Goal: Check status

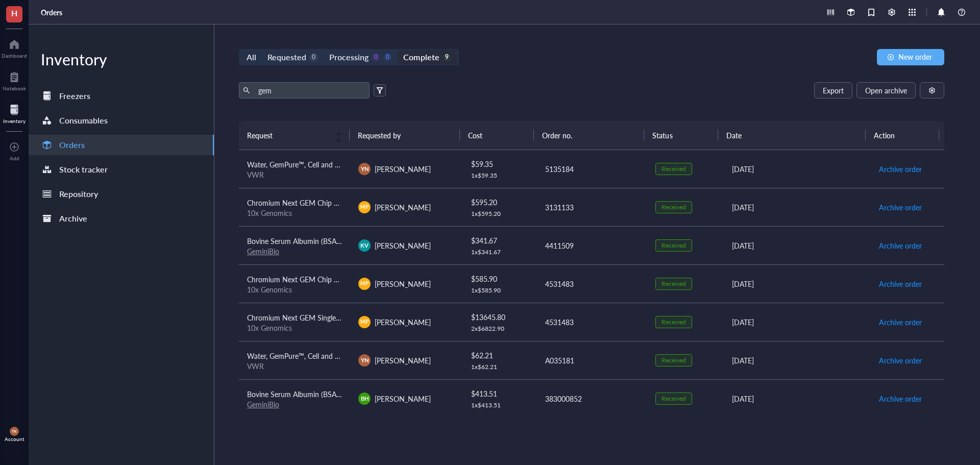
click at [639, 96] on div "gem Export Open archive" at bounding box center [592, 90] width 706 height 16
click at [289, 55] on div "Requested" at bounding box center [287, 57] width 39 height 14
click at [262, 50] on input "Requested 0" at bounding box center [262, 50] width 0 height 0
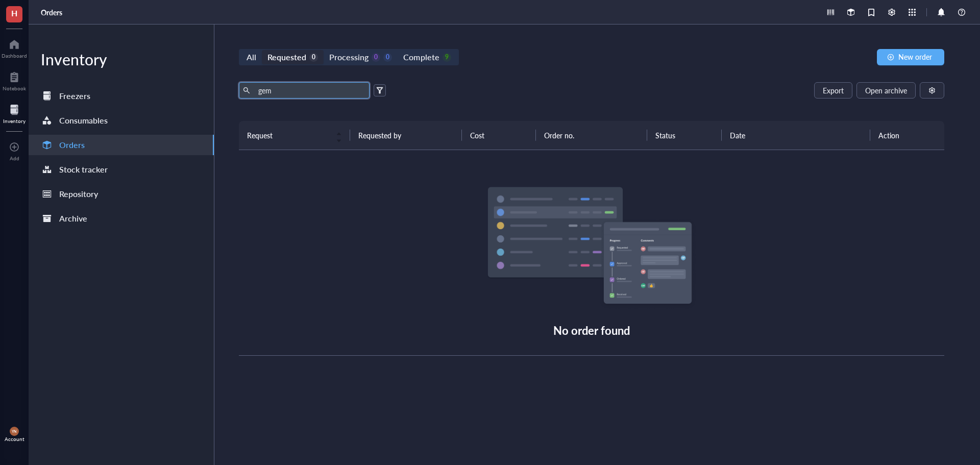
drag, startPoint x: 289, startPoint y: 89, endPoint x: 220, endPoint y: 89, distance: 69.9
click at [221, 89] on div "All Requested 0 Processing 0 0 Complete 9 New order gem Export Open archive Req…" at bounding box center [591, 245] width 755 height 441
click at [604, 91] on div "Export Open archive" at bounding box center [592, 90] width 706 height 16
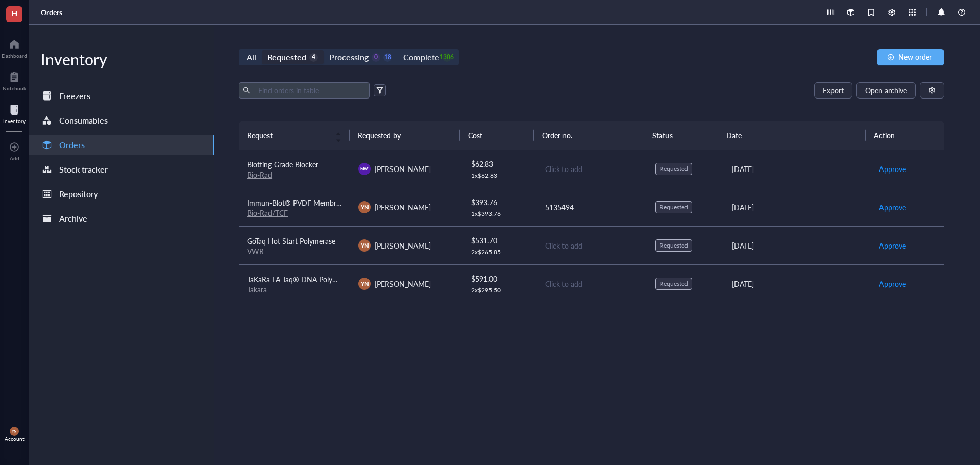
click at [587, 99] on div "Export Open archive Requester Requested on Source / Vendor Last updated" at bounding box center [592, 101] width 706 height 39
click at [334, 170] on div "Bio-Rad" at bounding box center [294, 174] width 95 height 9
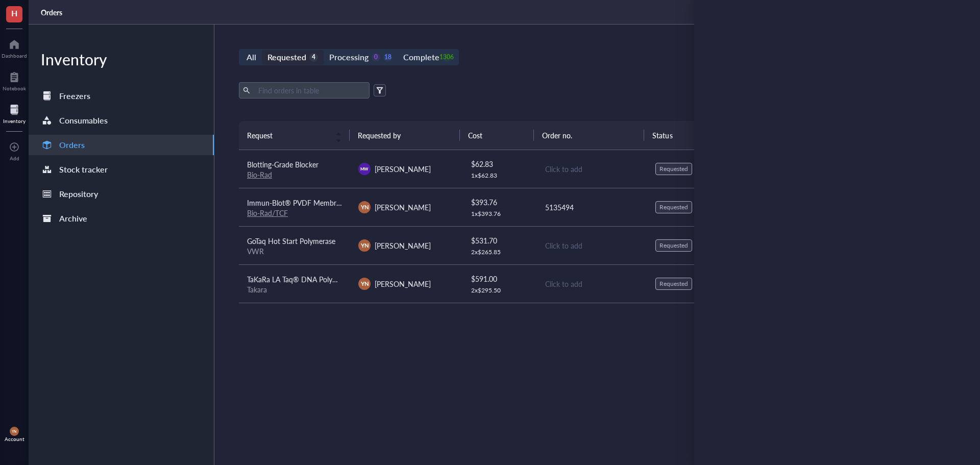
drag, startPoint x: 278, startPoint y: 366, endPoint x: 299, endPoint y: 349, distance: 27.3
click at [278, 366] on div "Request Requested by Cost Order no. Status Date Action Blotting-Grade Blocker B…" at bounding box center [592, 269] width 706 height 296
